Goal: Check status: Check status

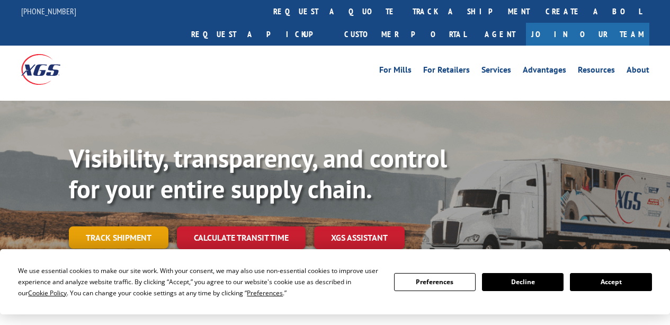
click at [128, 226] on link "Track shipment" at bounding box center [119, 237] width 100 height 22
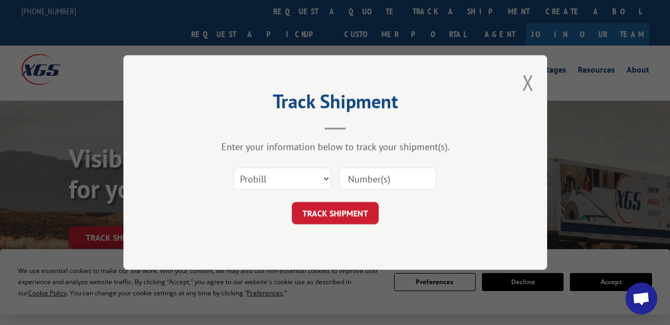
click at [385, 190] on div at bounding box center [387, 178] width 97 height 24
click at [387, 179] on input at bounding box center [387, 178] width 97 height 22
paste input "XGS Probill # 17664124"
drag, startPoint x: 389, startPoint y: 177, endPoint x: 317, endPoint y: 178, distance: 71.5
click at [317, 178] on div "Select category... Probill BOL PO XGS Probill # 17664124" at bounding box center [335, 178] width 318 height 35
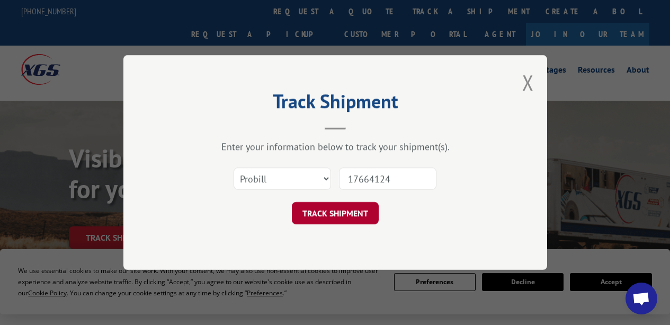
type input "17664124"
click at [352, 212] on button "TRACK SHIPMENT" at bounding box center [335, 213] width 87 height 22
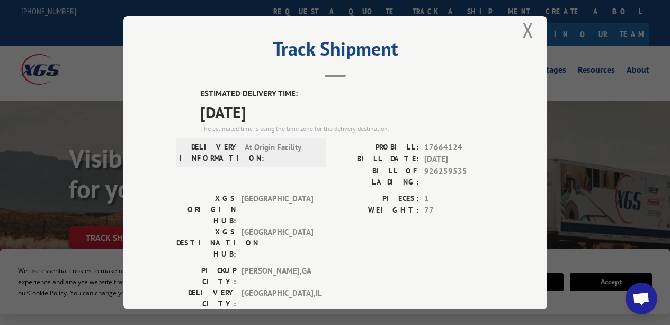
scroll to position [27, 0]
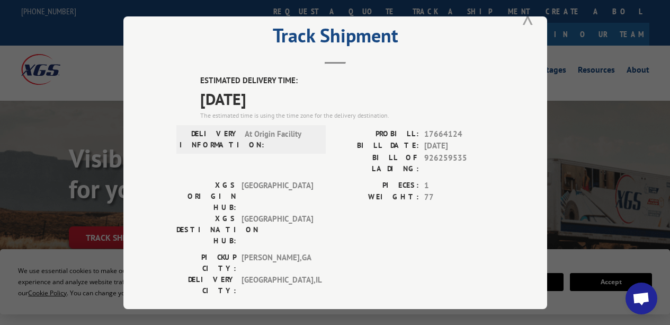
click at [525, 14] on button "Close modal" at bounding box center [528, 17] width 12 height 28
